Goal: Transaction & Acquisition: Book appointment/travel/reservation

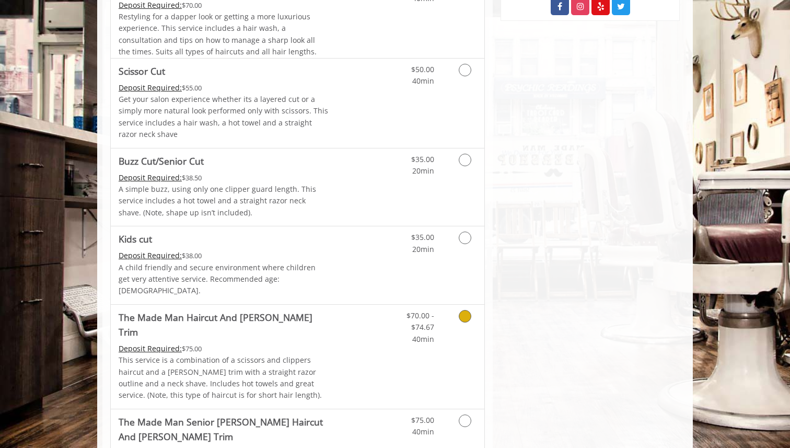
click at [316, 310] on span "The Made Man Haircut And [PERSON_NAME] Trim" at bounding box center [224, 324] width 210 height 29
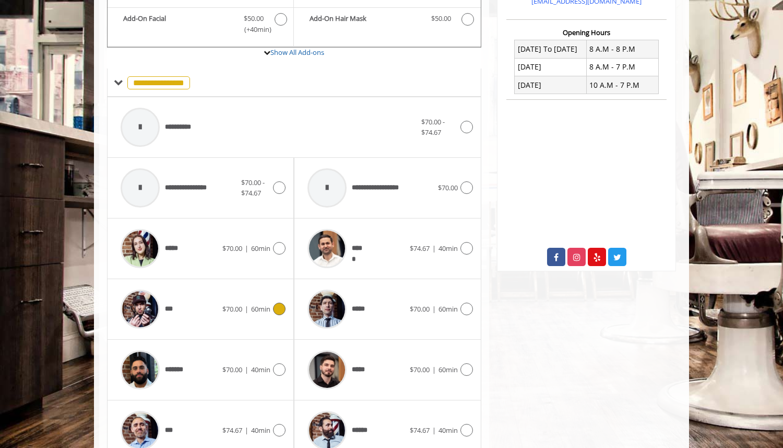
click at [268, 304] on span "60min" at bounding box center [260, 308] width 19 height 9
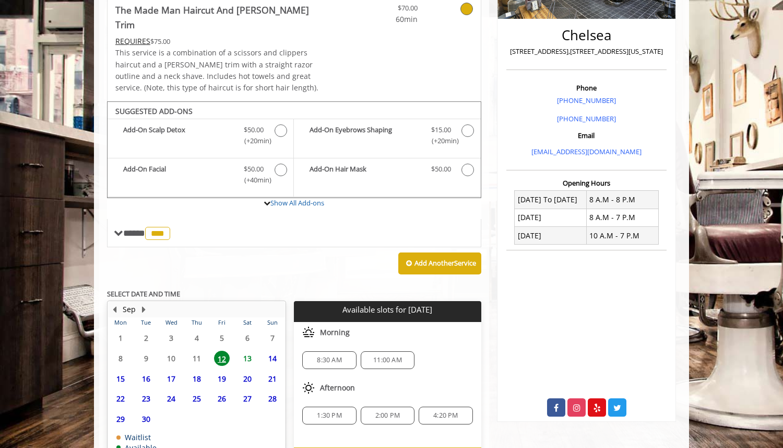
scroll to position [284, 0]
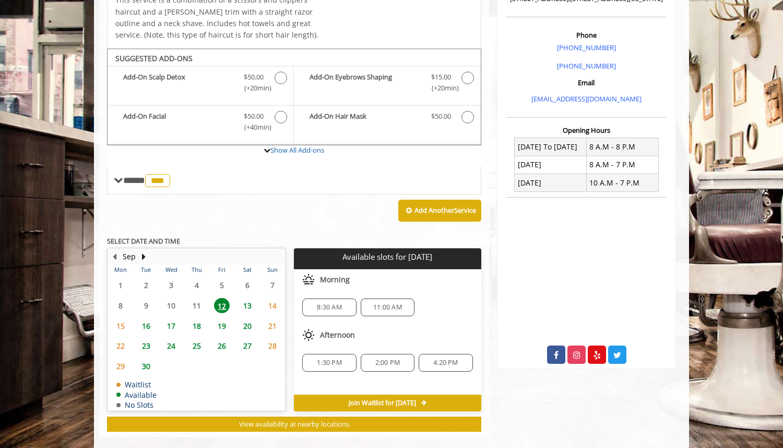
click at [326, 298] on div "8:30 AM" at bounding box center [329, 307] width 54 height 18
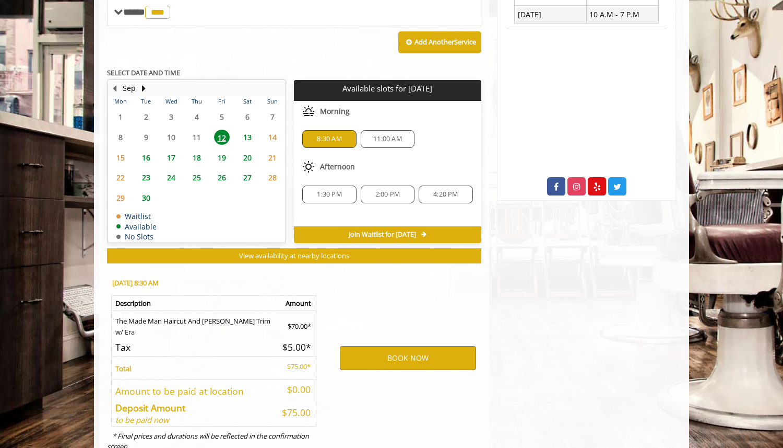
scroll to position [473, 0]
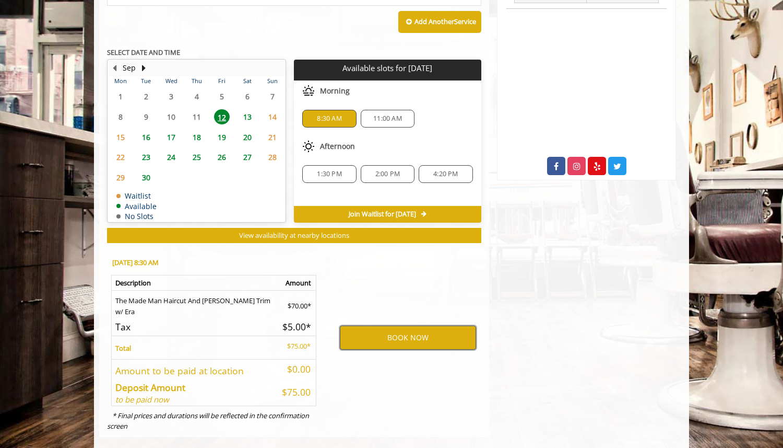
click at [367, 325] on button "BOOK NOW" at bounding box center [408, 337] width 136 height 24
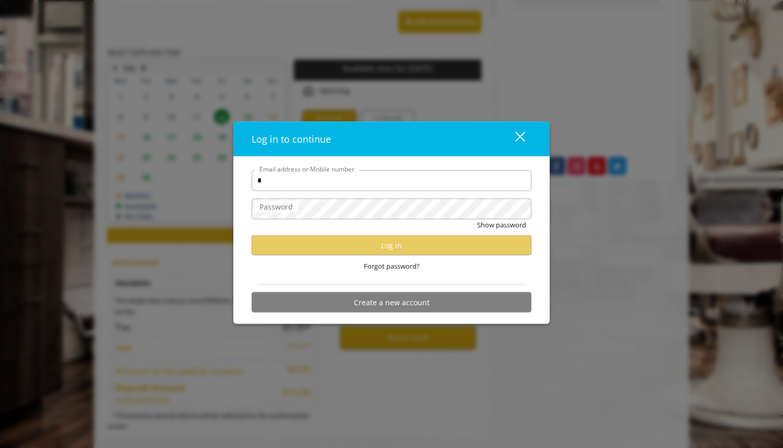
type input "**********"
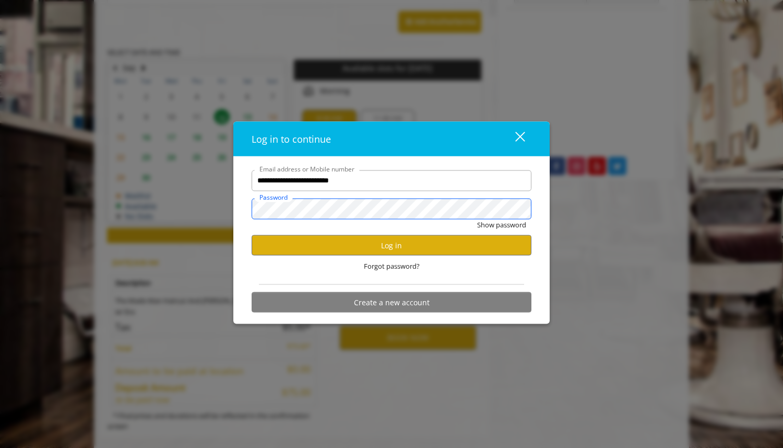
click at [477, 219] on button "Show password" at bounding box center [501, 224] width 49 height 11
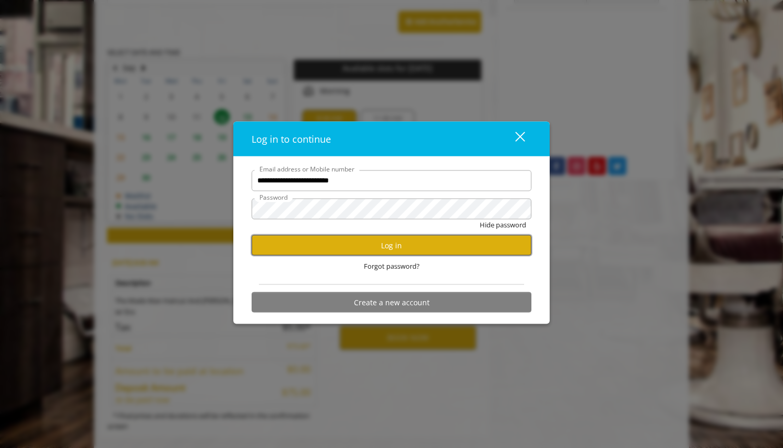
click at [382, 239] on button "Log in" at bounding box center [392, 245] width 280 height 20
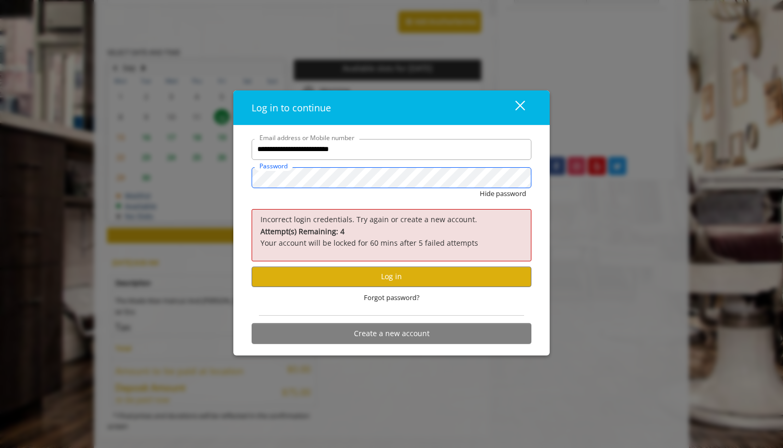
click at [199, 167] on div "**********" at bounding box center [391, 224] width 783 height 448
click at [480, 188] on button "Hide password" at bounding box center [503, 193] width 46 height 11
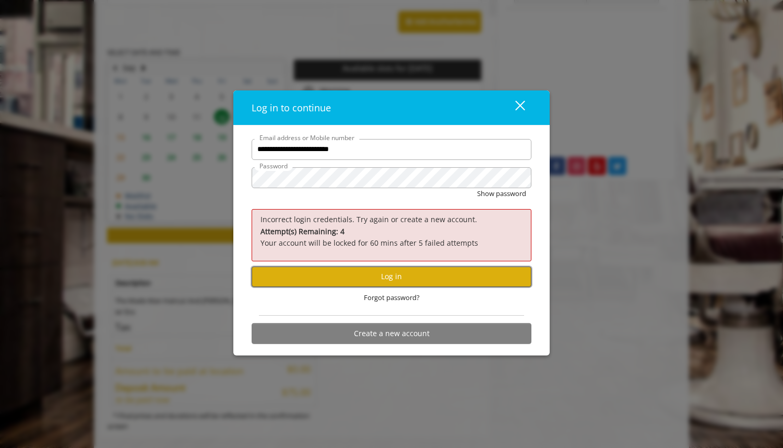
click at [308, 274] on button "Log in" at bounding box center [392, 276] width 280 height 20
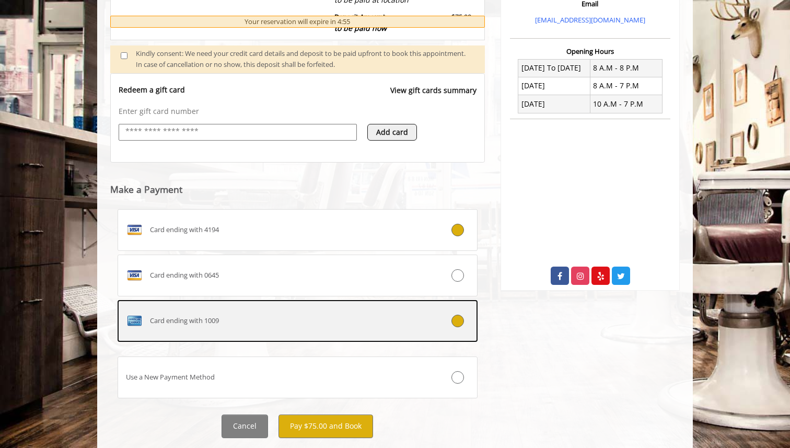
click at [341, 318] on div "Card ending with 1009" at bounding box center [267, 320] width 299 height 17
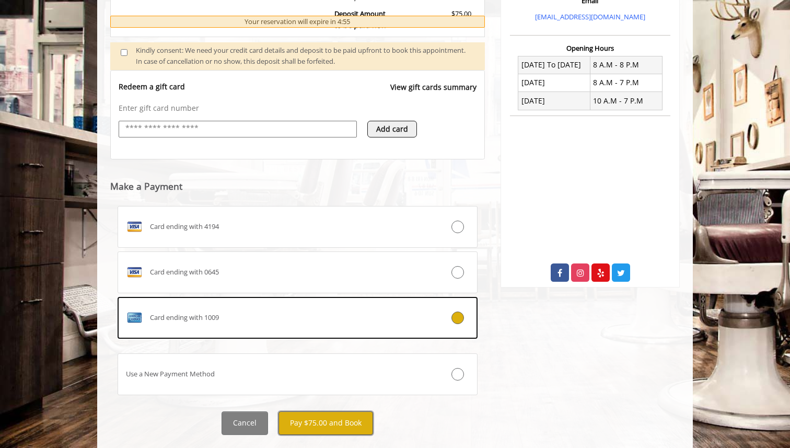
click at [320, 417] on button "Pay $75.00 and Book" at bounding box center [325, 423] width 95 height 24
